Goal: Task Accomplishment & Management: Manage account settings

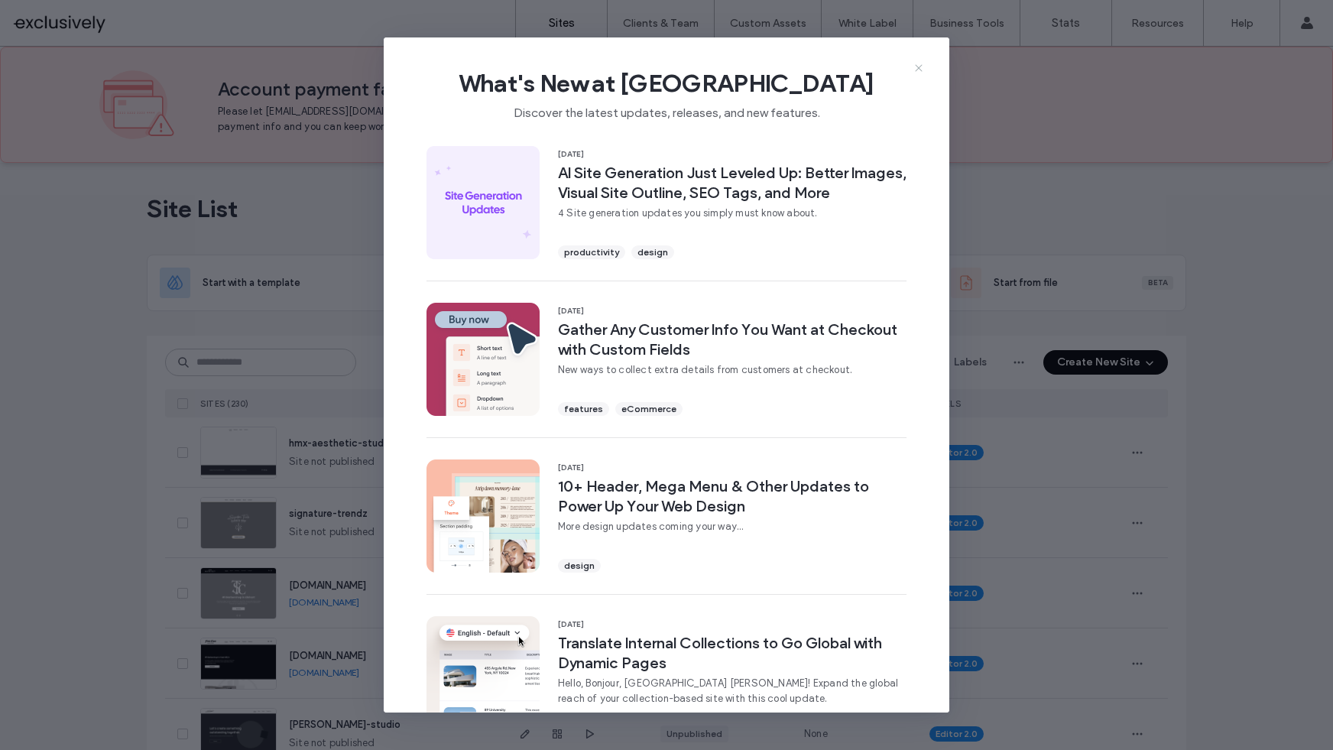
click at [919, 63] on icon at bounding box center [918, 68] width 12 height 12
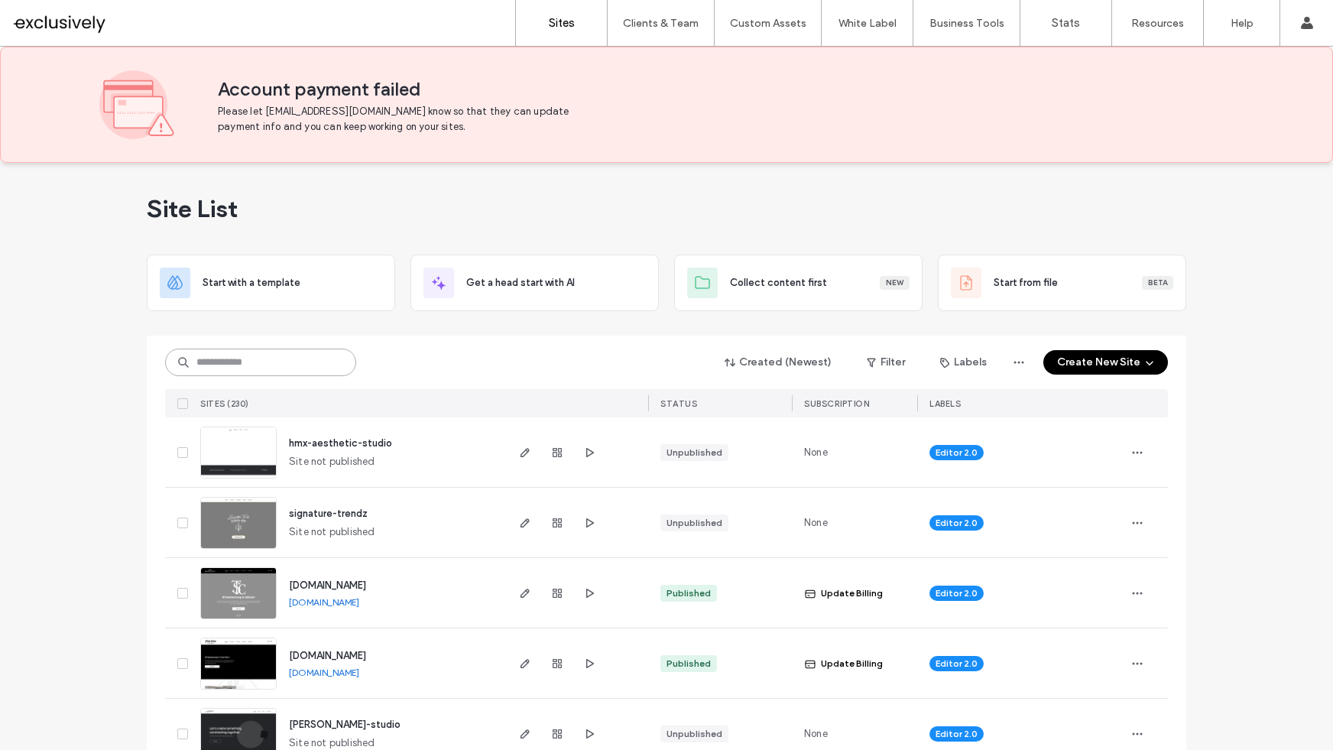
click at [242, 365] on input at bounding box center [260, 362] width 191 height 28
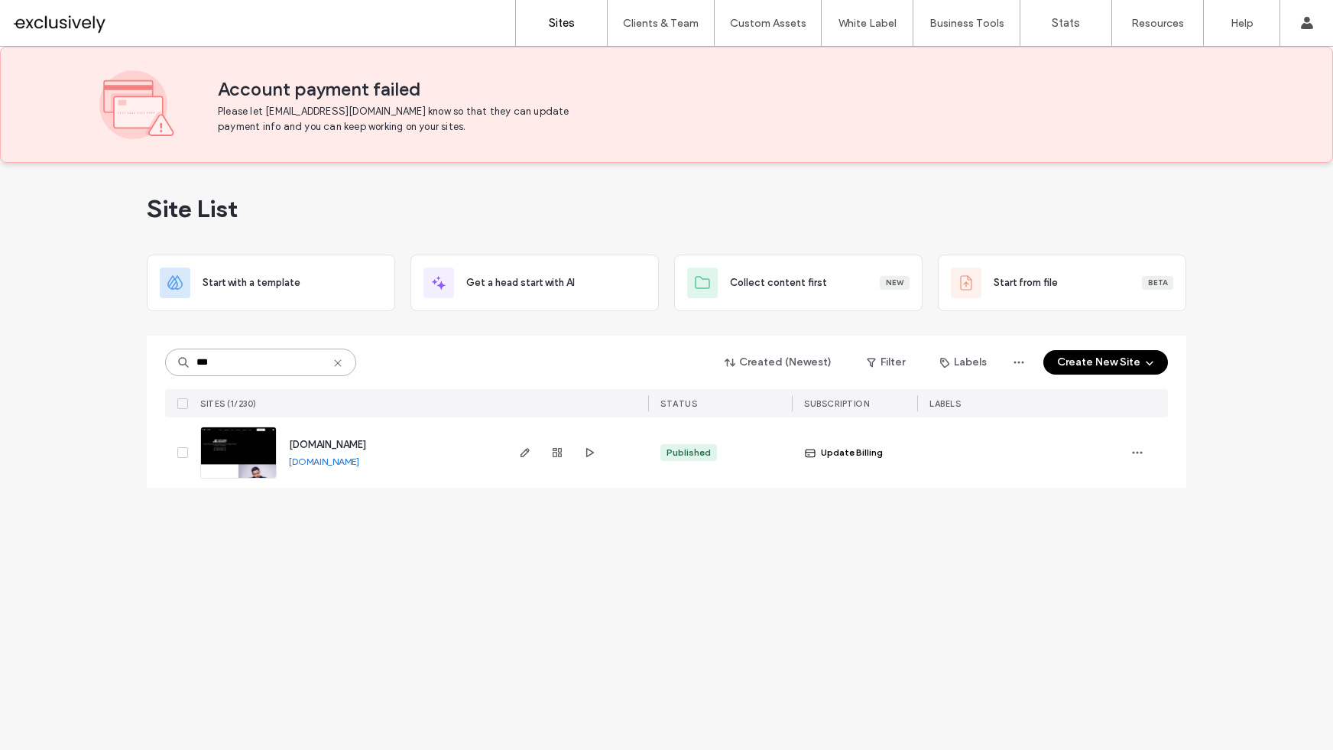
type input "***"
click at [349, 449] on span "[DOMAIN_NAME]" at bounding box center [327, 444] width 77 height 11
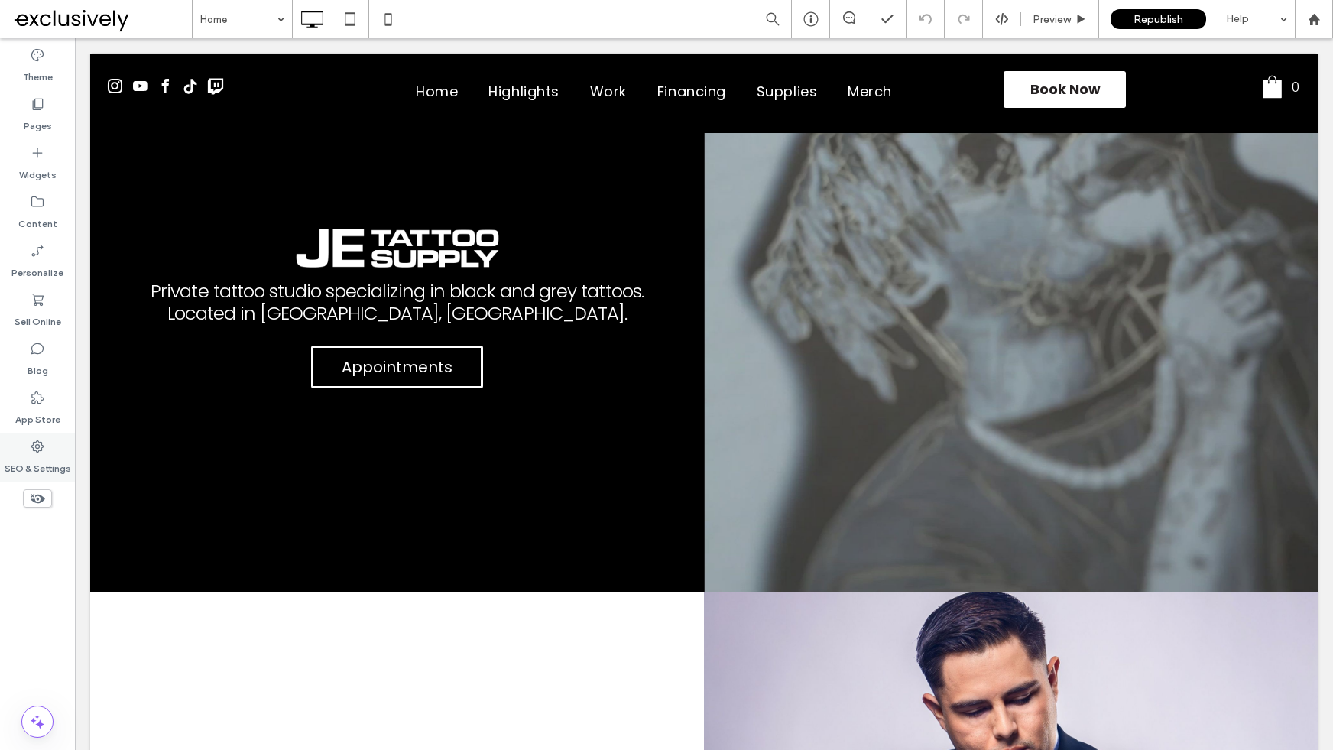
click at [36, 446] on use at bounding box center [37, 446] width 12 height 12
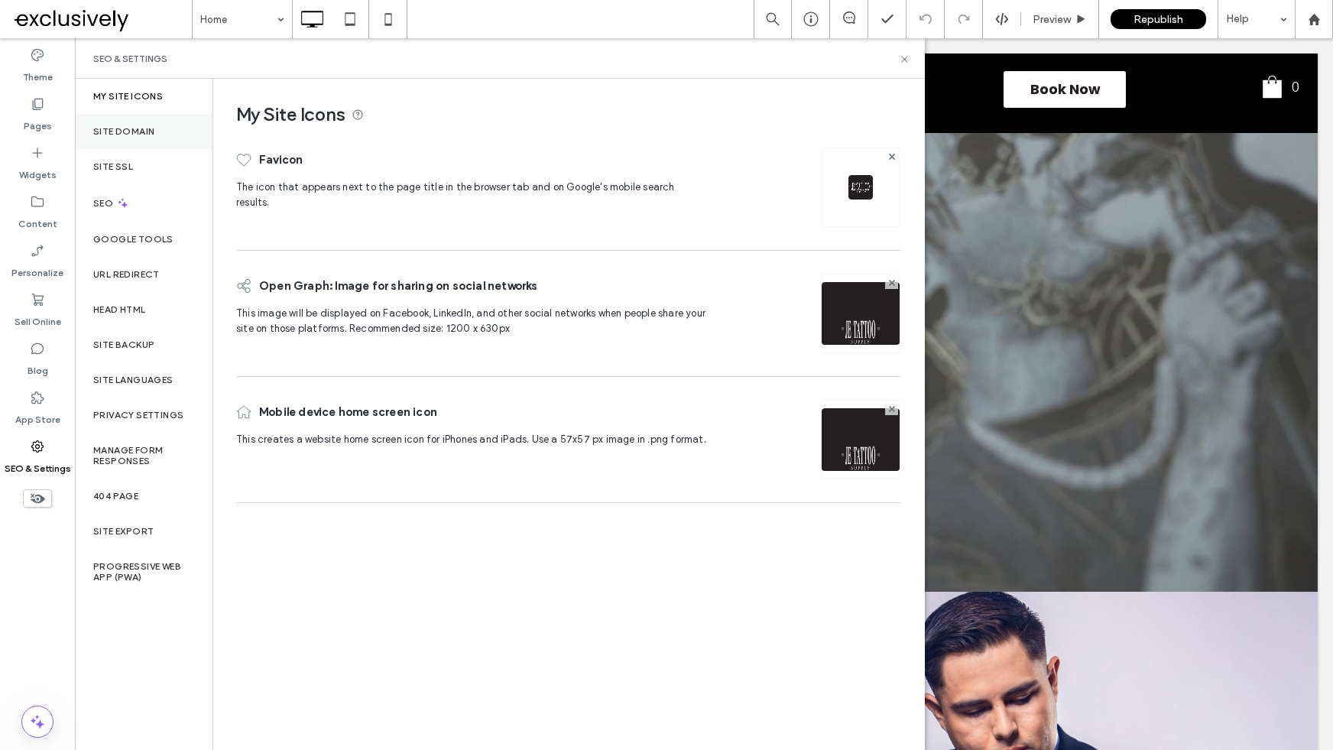
click at [127, 129] on label "Site Domain" at bounding box center [123, 131] width 61 height 11
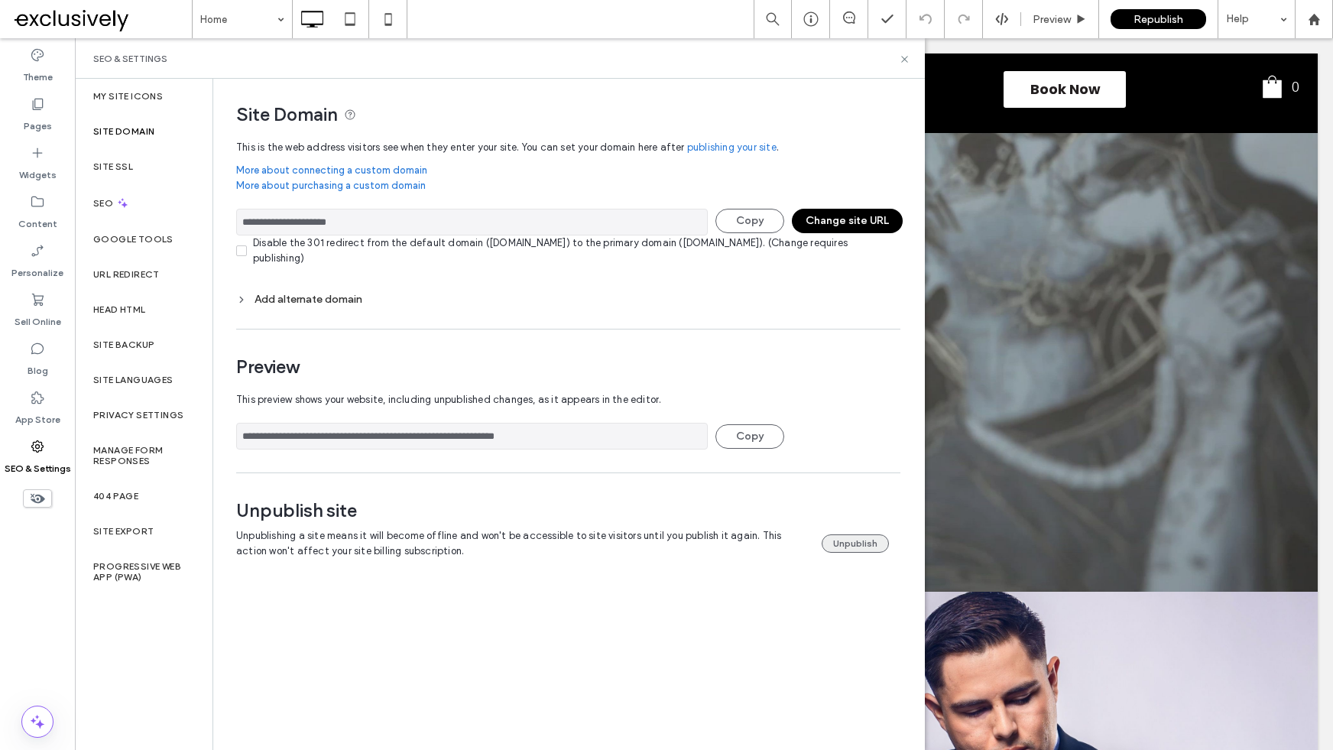
click at [862, 540] on button "Unpublish" at bounding box center [855, 543] width 67 height 18
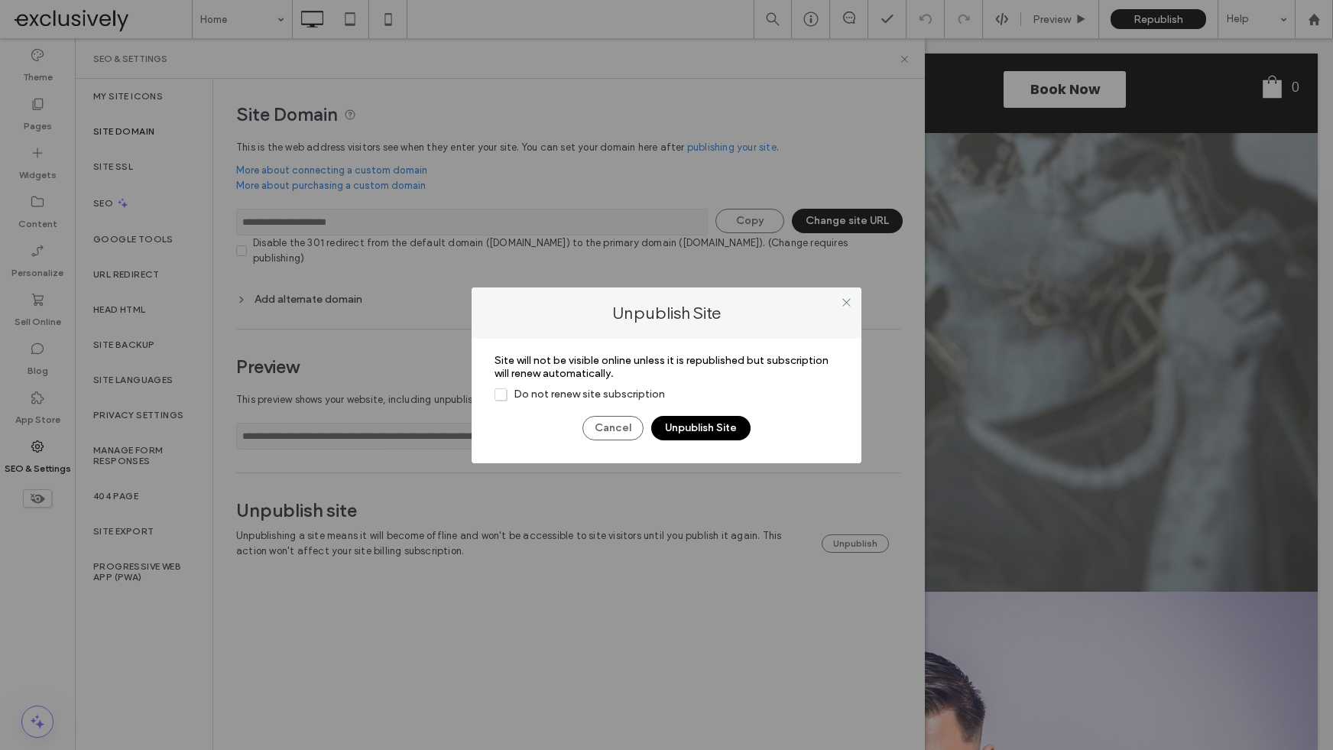
click at [565, 395] on span "Do not renew site subscription" at bounding box center [579, 393] width 170 height 13
click at [698, 433] on button "Unpublish Site" at bounding box center [700, 428] width 99 height 24
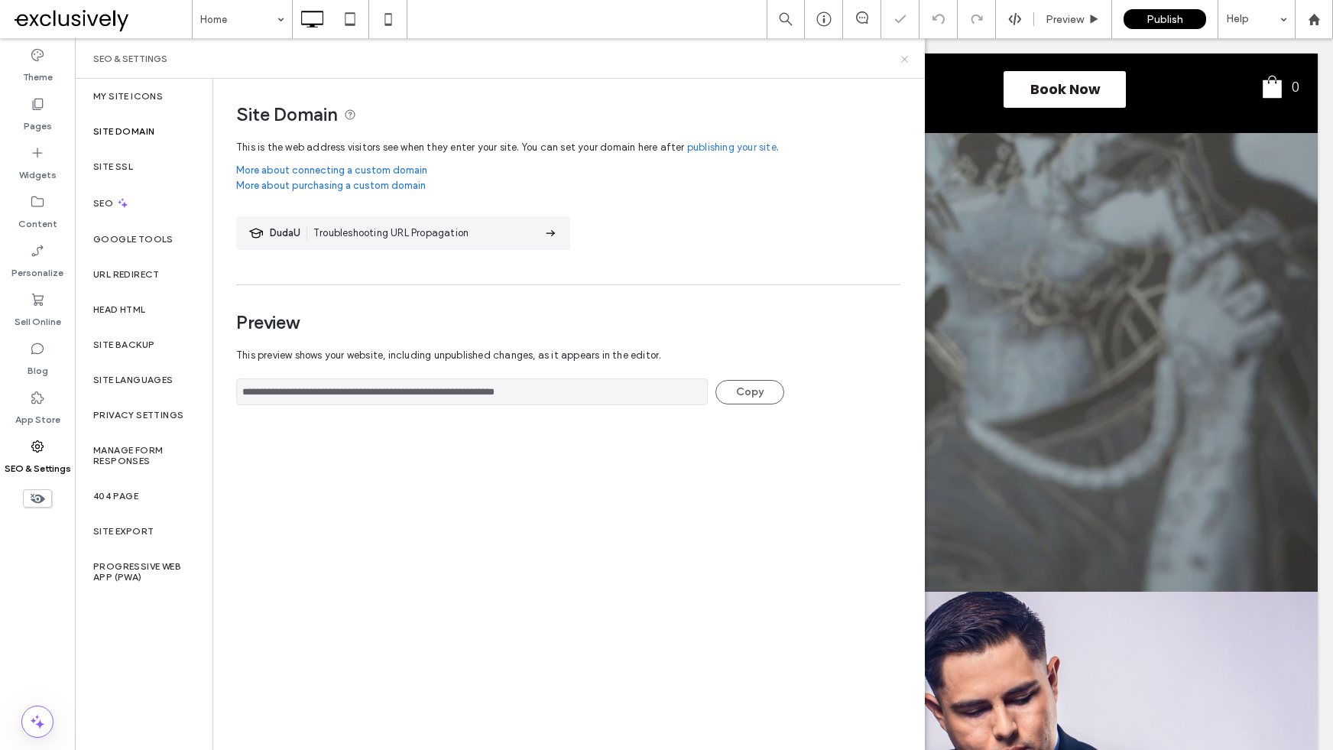
click at [900, 61] on icon at bounding box center [904, 58] width 11 height 11
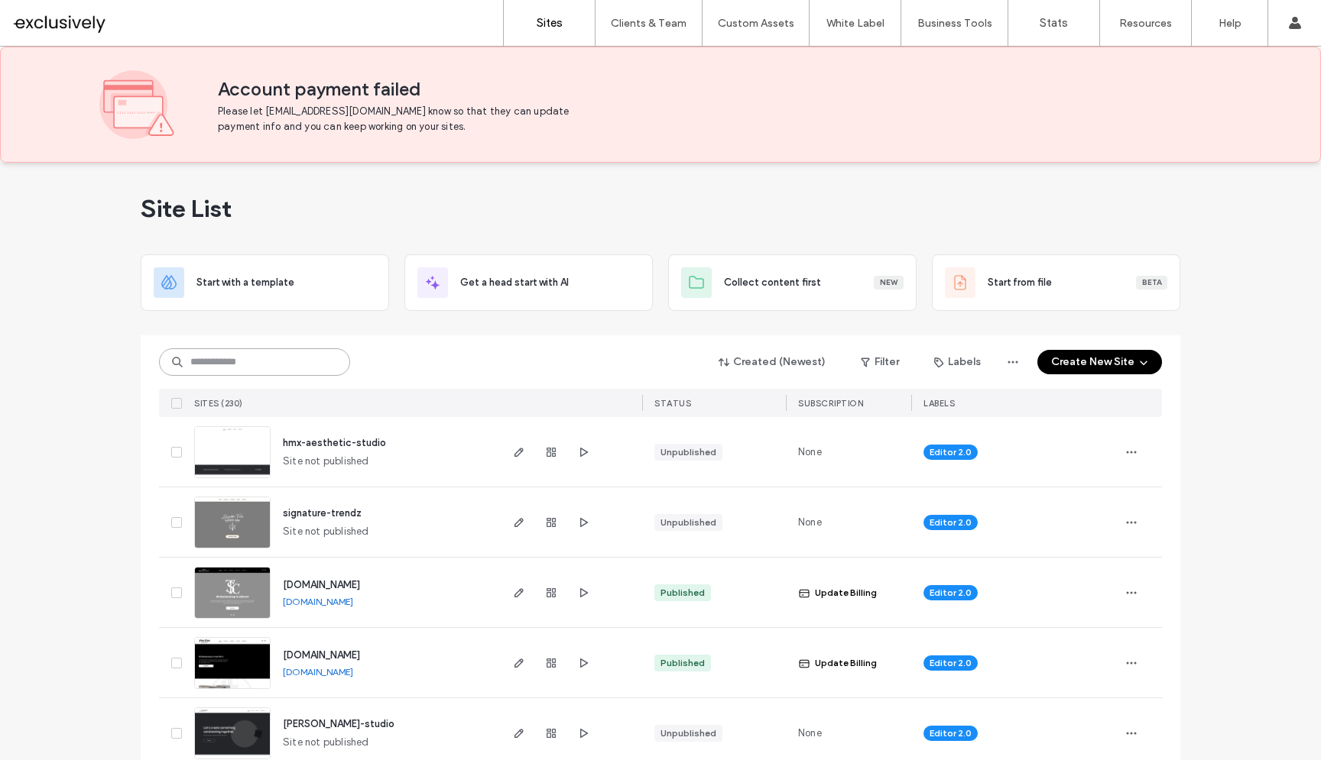
click at [326, 365] on input at bounding box center [254, 362] width 191 height 28
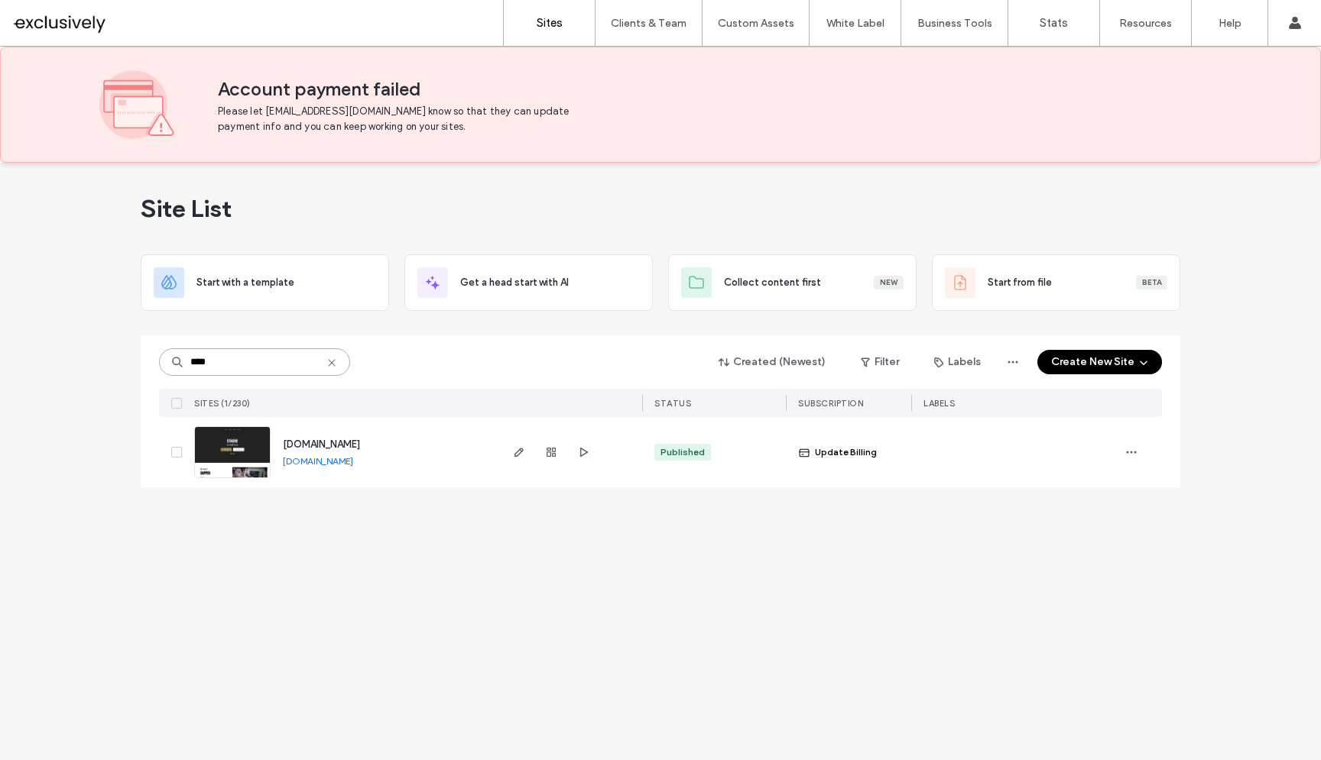
type input "****"
click at [322, 444] on span "www.mattcanezo.com" at bounding box center [321, 444] width 77 height 11
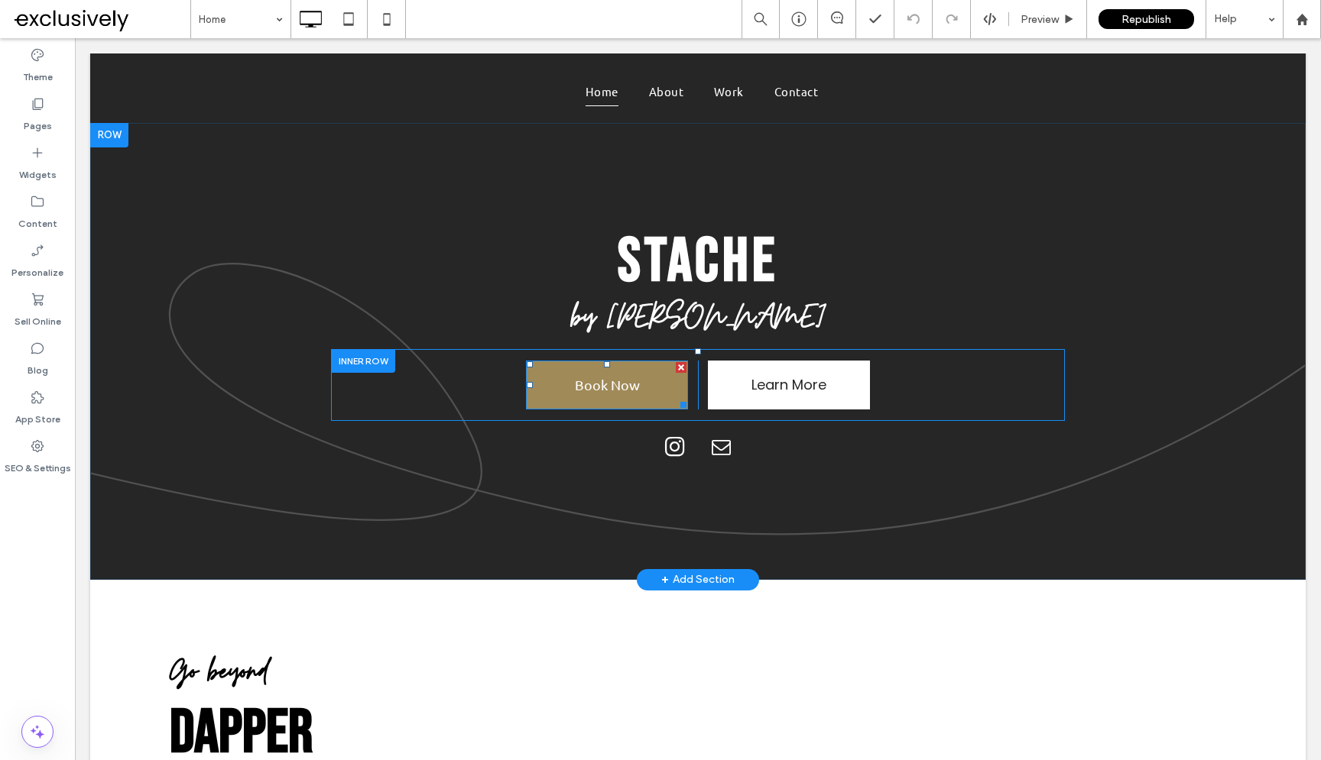
click at [598, 386] on span "Book Now" at bounding box center [607, 385] width 65 height 41
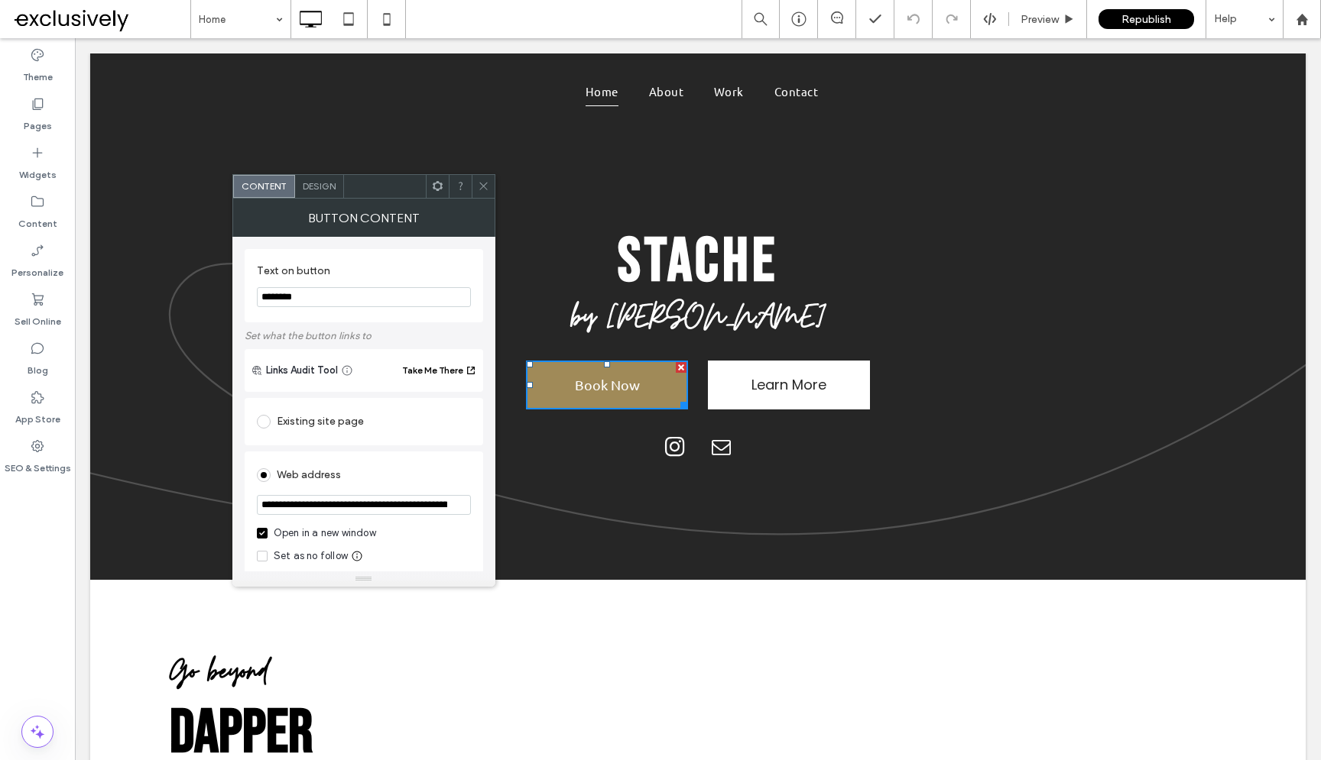
click at [484, 186] on icon at bounding box center [483, 185] width 11 height 11
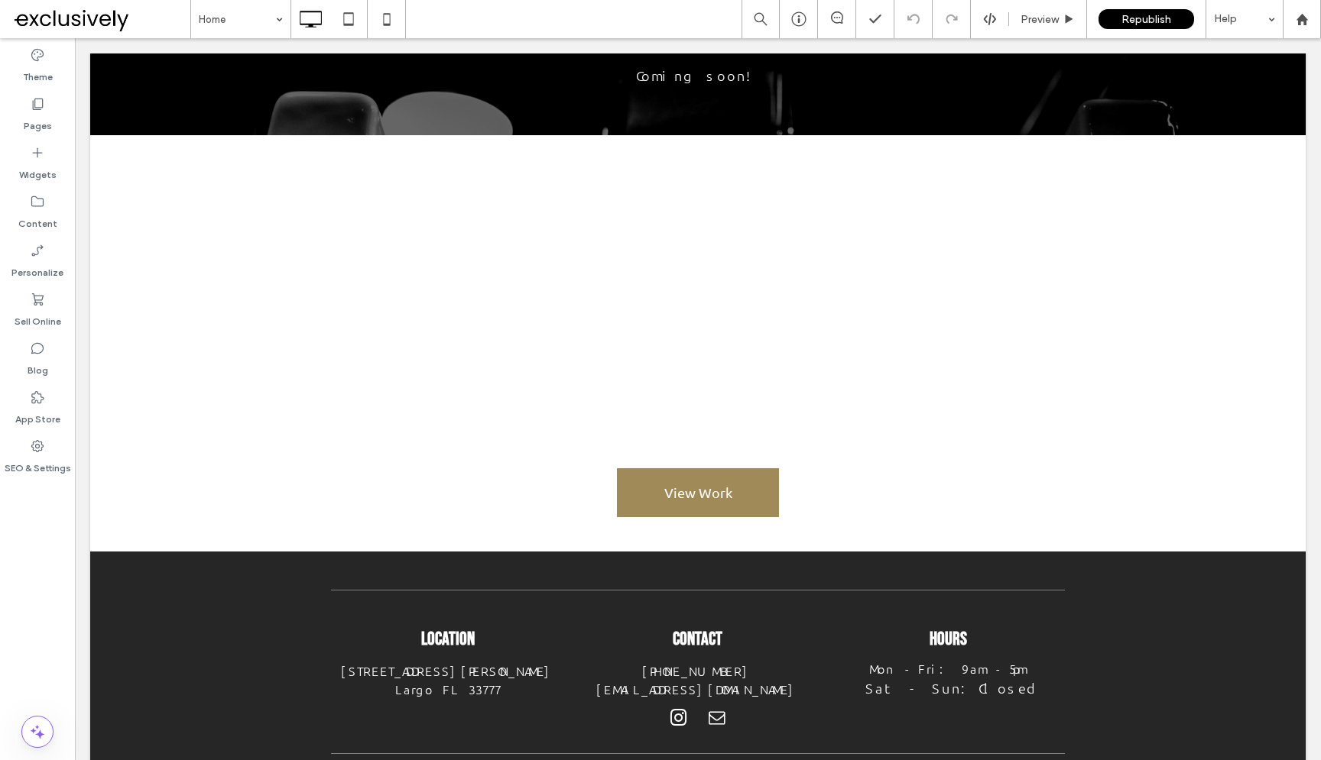
scroll to position [1253, 0]
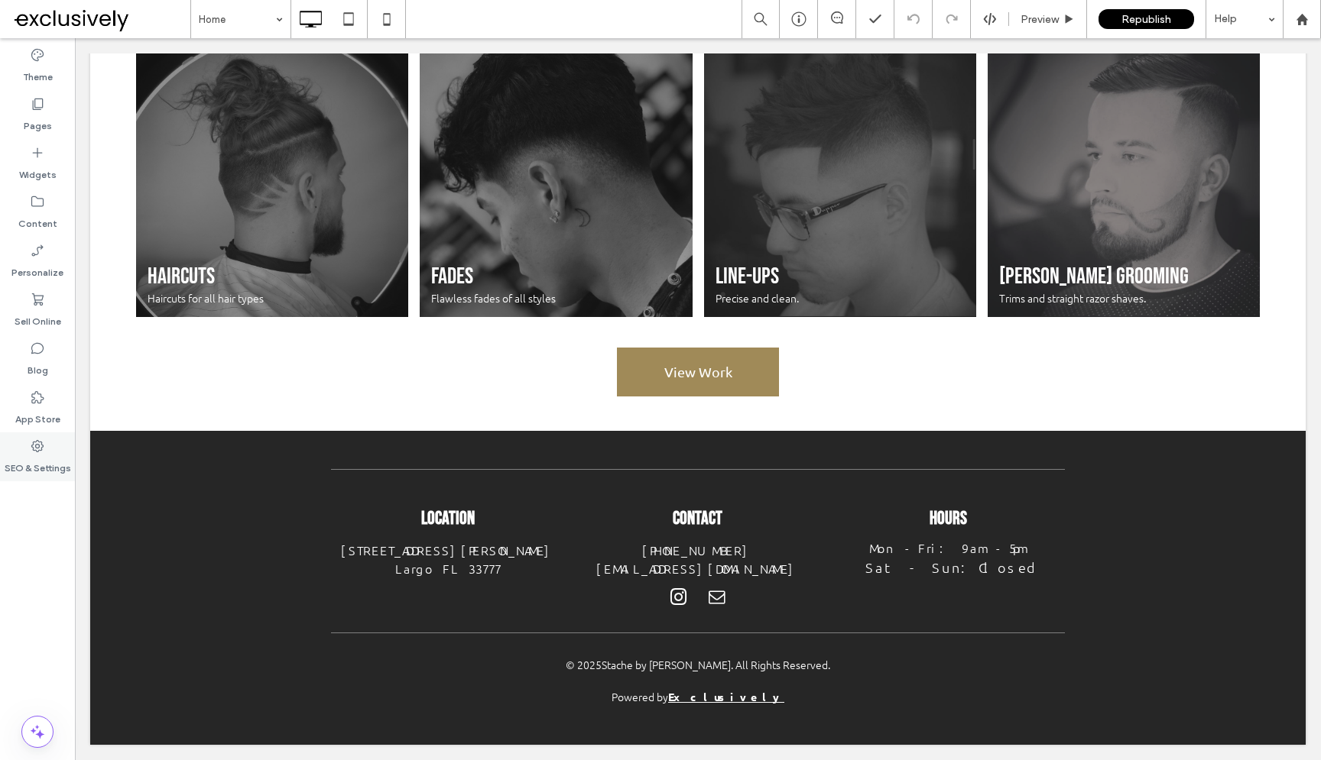
click at [30, 457] on label "SEO & Settings" at bounding box center [38, 464] width 66 height 21
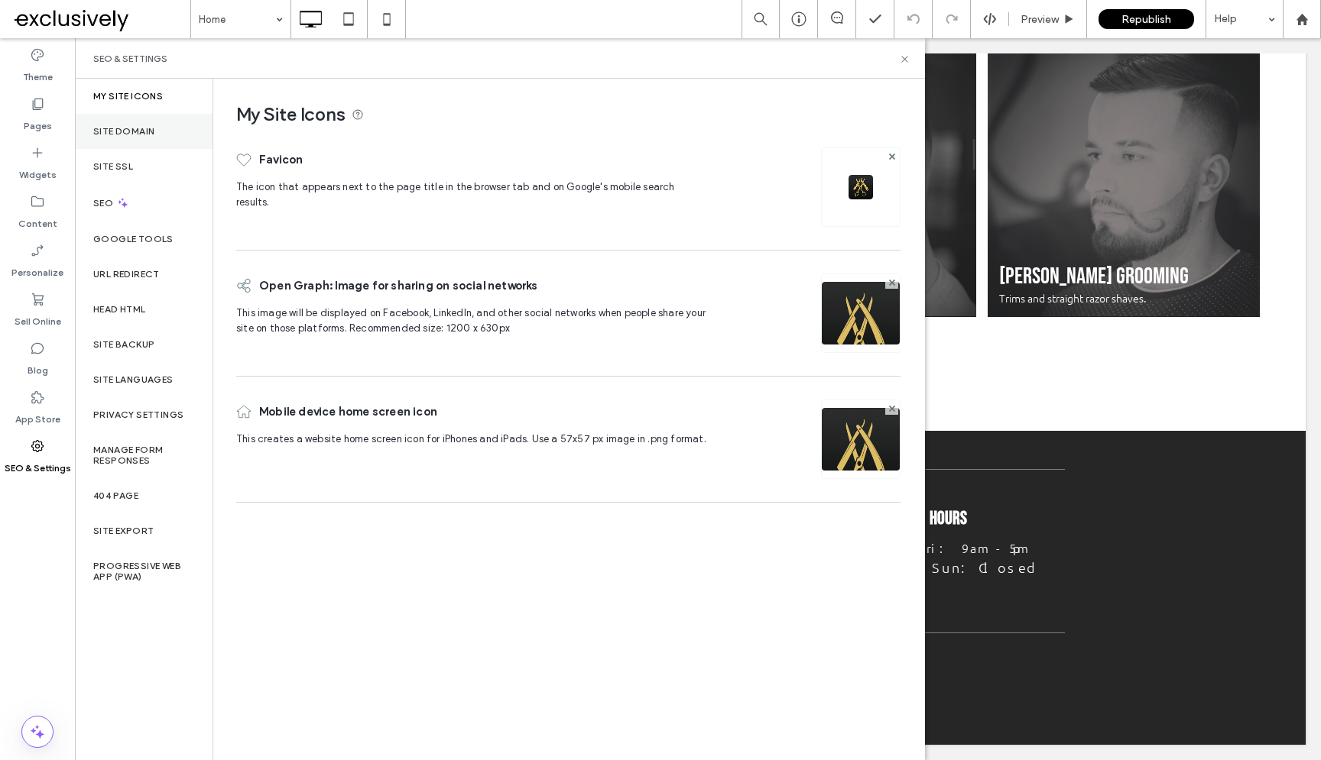
click at [134, 128] on label "Site Domain" at bounding box center [123, 131] width 61 height 11
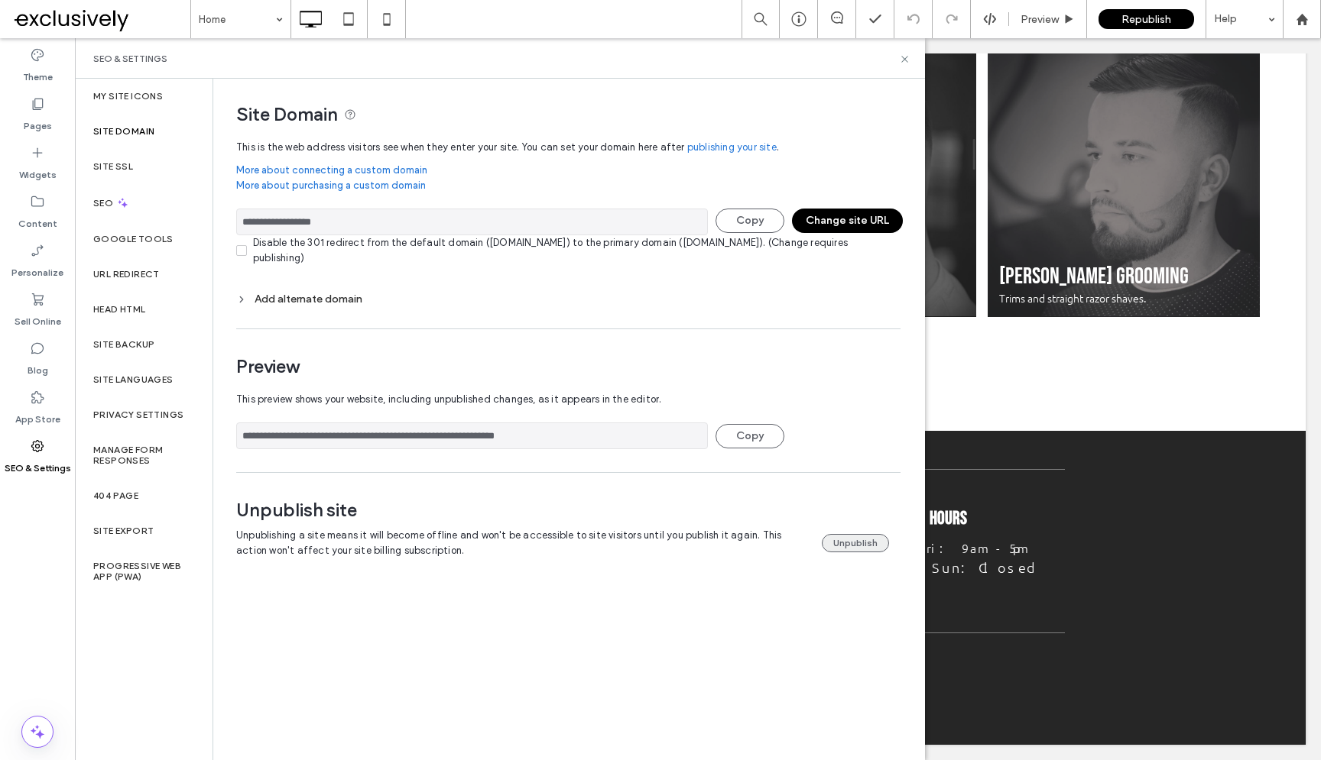
click at [829, 536] on button "Unpublish" at bounding box center [855, 543] width 67 height 18
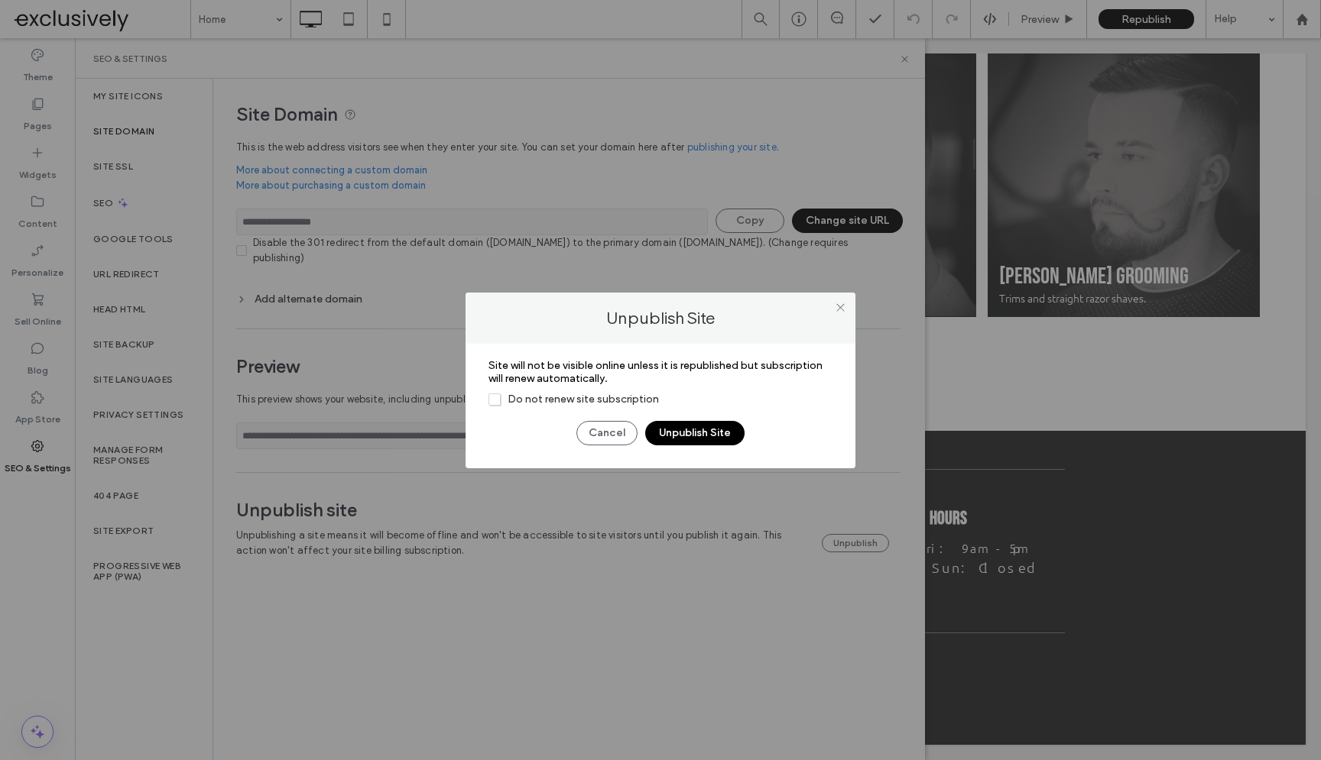
click at [587, 397] on span "Do not renew site subscription" at bounding box center [573, 399] width 170 height 13
click at [695, 431] on button "Unpublish Site" at bounding box center [694, 433] width 99 height 24
